Goal: Task Accomplishment & Management: Manage account settings

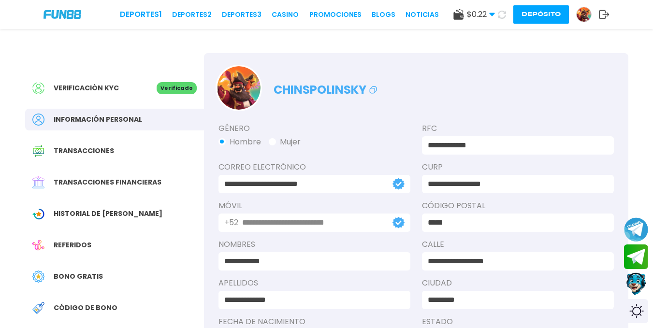
click at [583, 18] on img at bounding box center [584, 14] width 14 height 14
click at [603, 15] on icon at bounding box center [604, 15] width 11 height 10
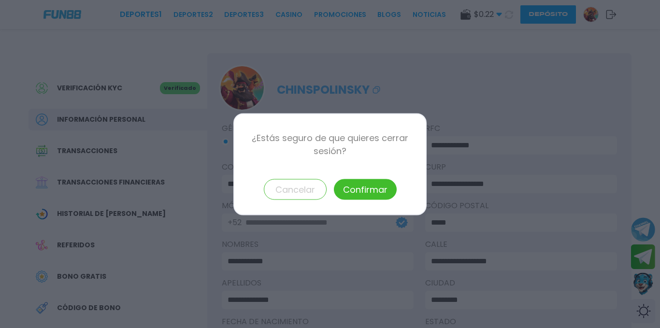
click at [386, 186] on button "Confirmar" at bounding box center [365, 189] width 63 height 21
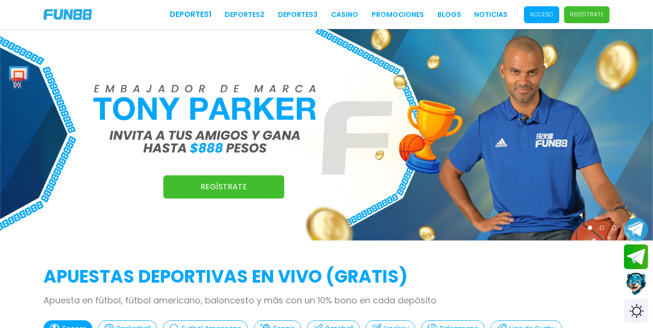
click at [540, 16] on p "Acceso" at bounding box center [542, 14] width 24 height 9
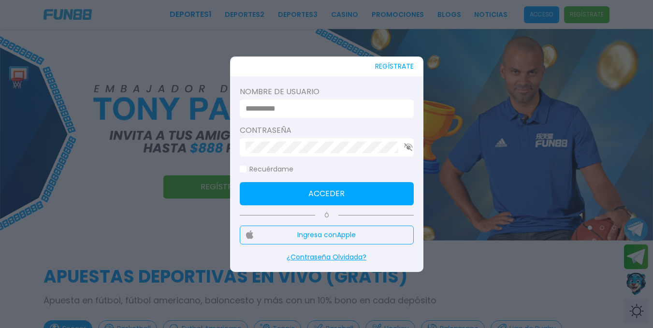
click at [350, 106] on input at bounding box center [324, 109] width 157 height 12
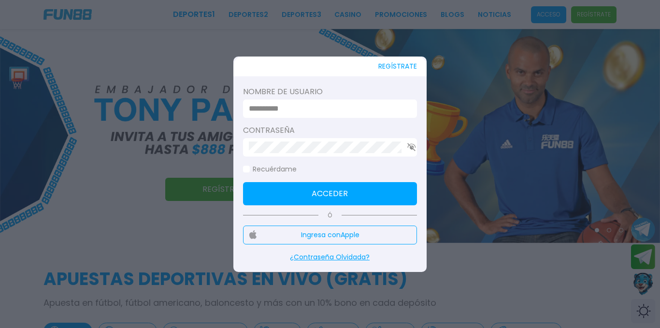
click at [269, 103] on input at bounding box center [327, 109] width 157 height 12
click at [266, 113] on input at bounding box center [327, 109] width 157 height 12
click at [315, 112] on input at bounding box center [327, 109] width 157 height 12
drag, startPoint x: 312, startPoint y: 111, endPoint x: 324, endPoint y: 115, distance: 12.2
click at [312, 111] on input "**********" at bounding box center [327, 109] width 157 height 12
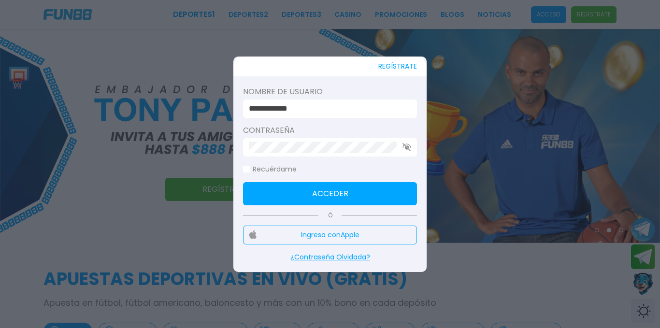
type input "**********"
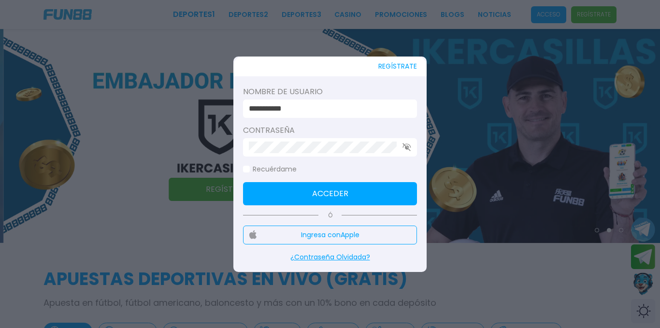
click at [344, 188] on button "Acceder" at bounding box center [330, 193] width 174 height 23
